Goal: Navigation & Orientation: Go to known website

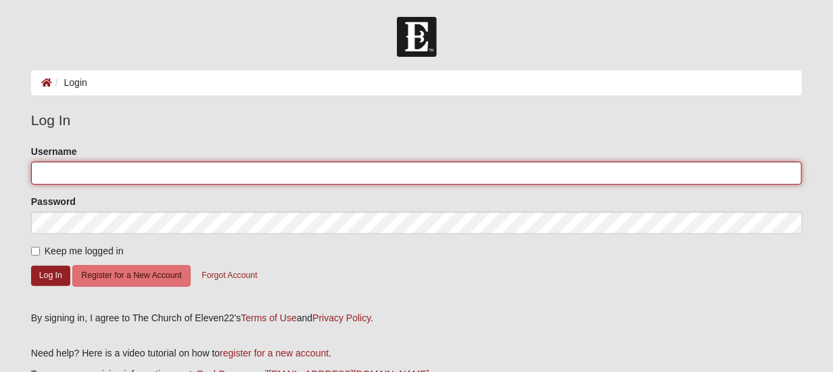
type input "[EMAIL_ADDRESS][DOMAIN_NAME]"
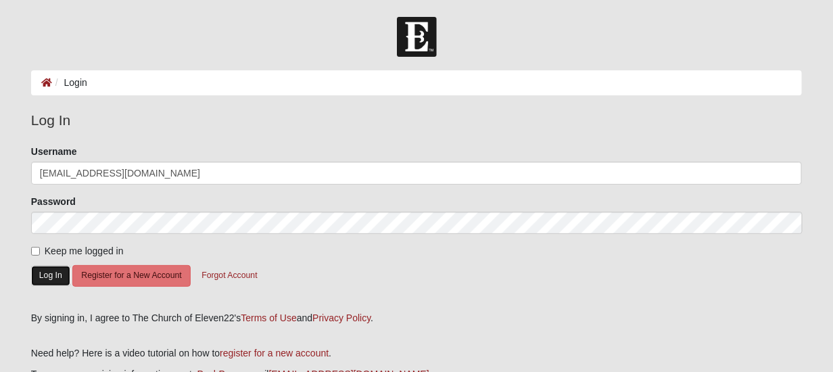
click at [53, 278] on button "Log In" at bounding box center [50, 276] width 39 height 20
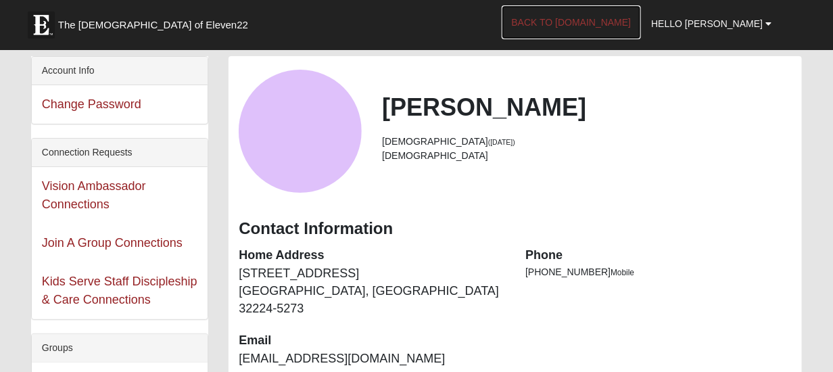
click at [630, 26] on link "Back to [DOMAIN_NAME]" at bounding box center [571, 22] width 140 height 34
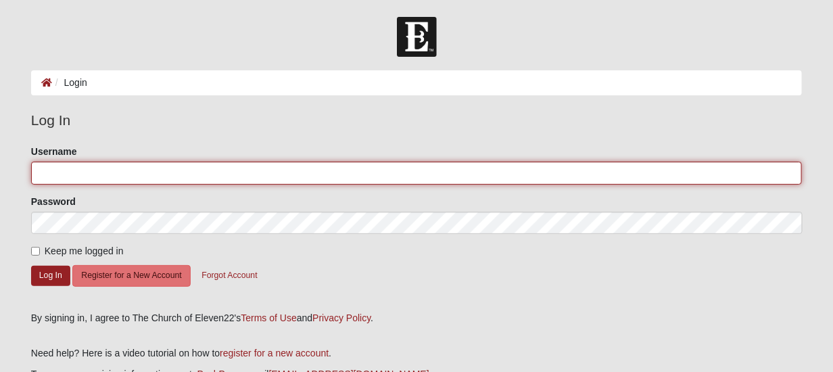
type input "[EMAIL_ADDRESS][DOMAIN_NAME]"
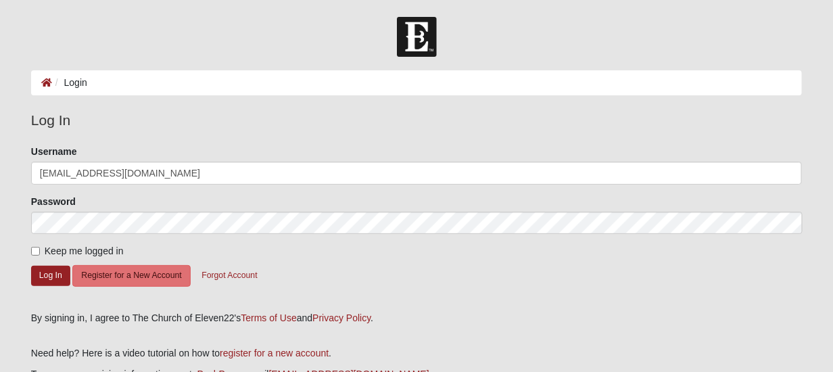
click at [473, 318] on div "By signing in, I agree to The Church of Eleven22's Terms of Use and Privacy Pol…" at bounding box center [416, 318] width 770 height 14
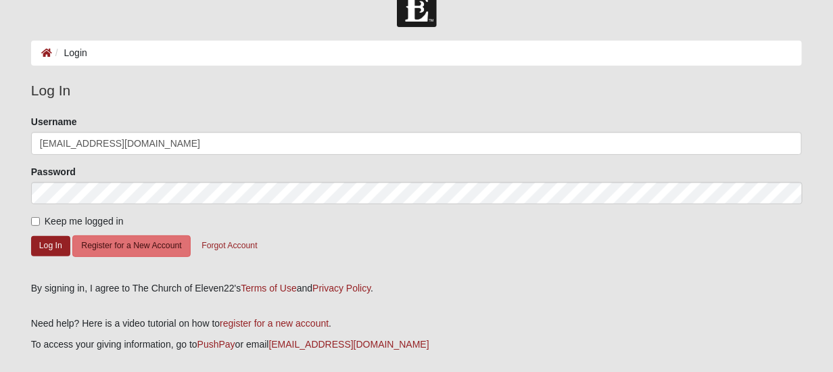
scroll to position [68, 0]
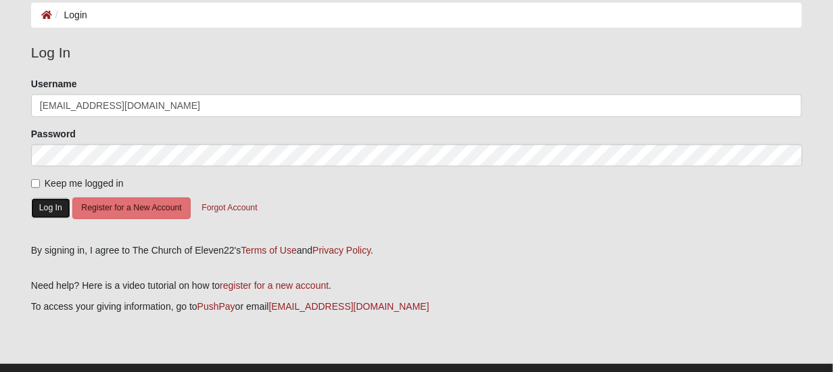
click at [54, 204] on button "Log In" at bounding box center [50, 208] width 39 height 20
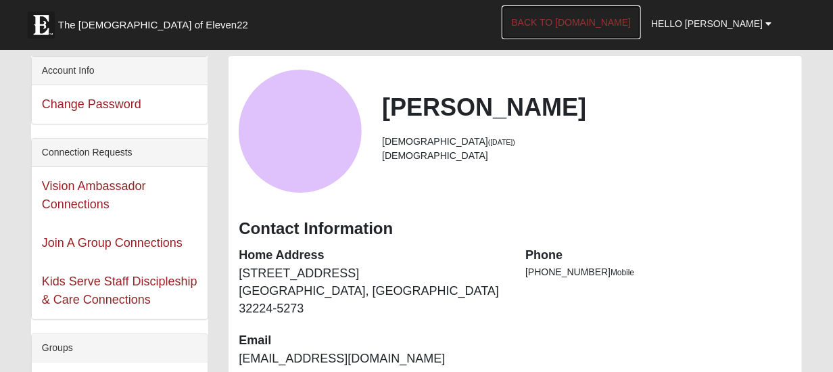
click at [607, 24] on link "Back to [DOMAIN_NAME]" at bounding box center [571, 22] width 140 height 34
click at [613, 24] on link "Back to COE22.com" at bounding box center [571, 22] width 140 height 34
